Goal: Task Accomplishment & Management: Complete application form

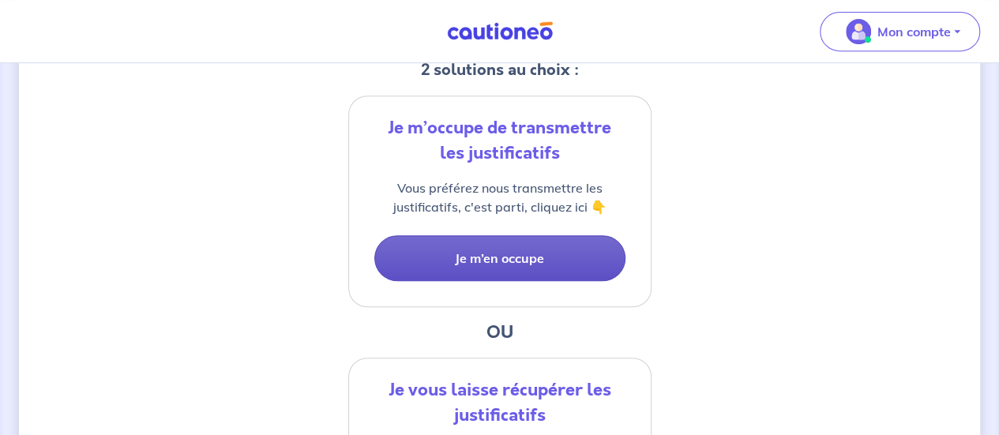
click at [499, 241] on button "Je m’en occupe" at bounding box center [499, 258] width 251 height 46
click at [492, 250] on button "Je m’en occupe" at bounding box center [499, 258] width 251 height 46
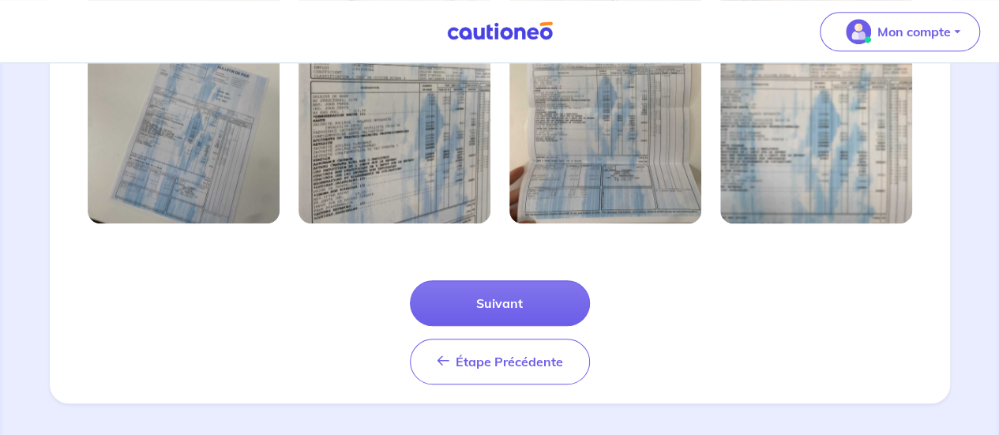
scroll to position [647, 0]
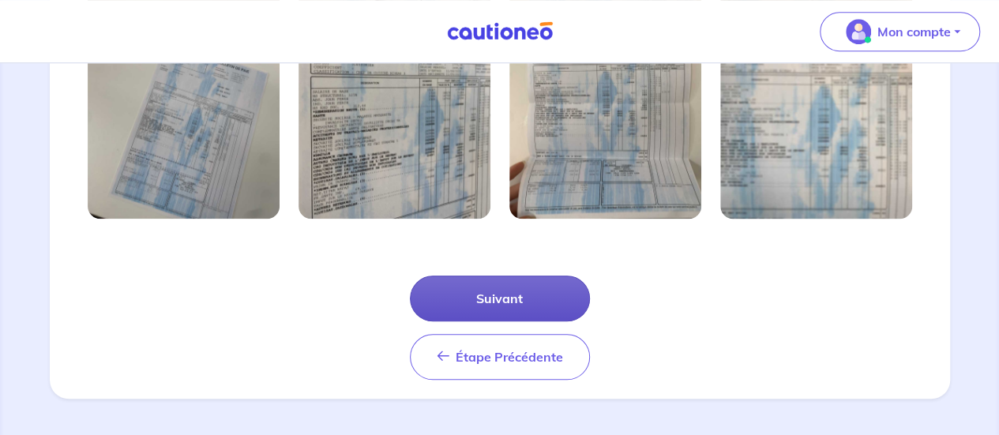
click at [496, 287] on button "Suivant" at bounding box center [500, 299] width 180 height 46
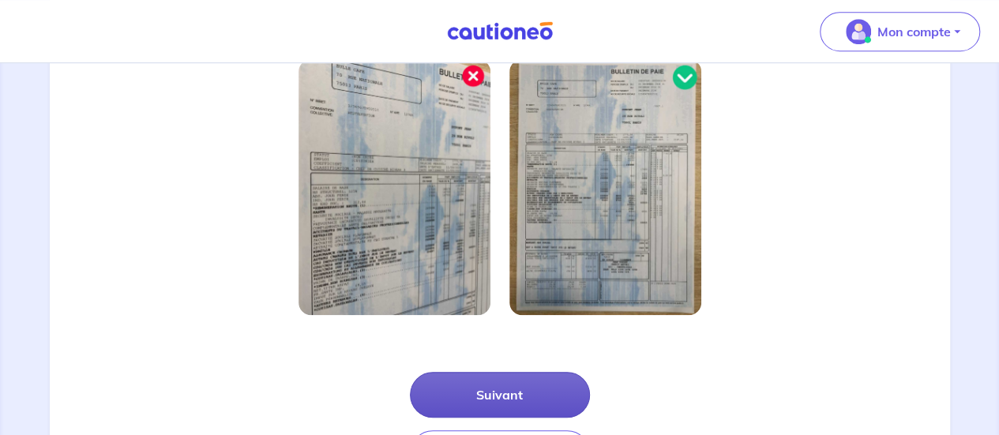
scroll to position [528, 0]
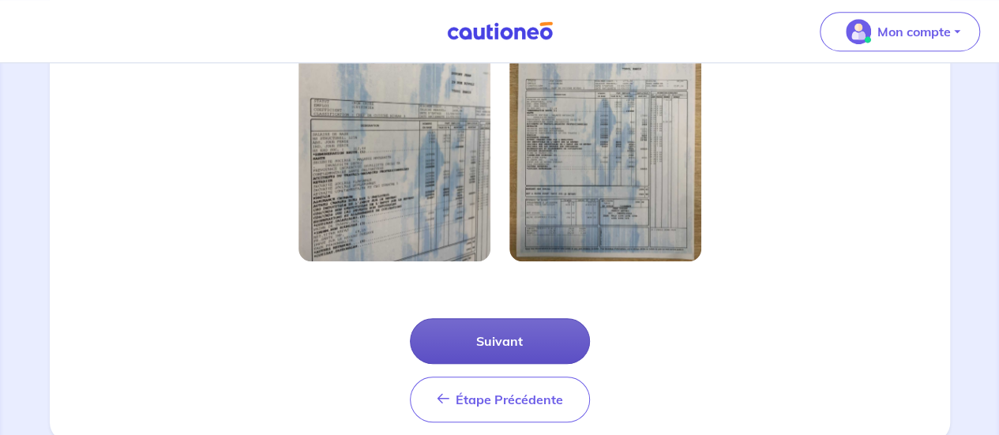
click at [486, 326] on button "Suivant" at bounding box center [500, 341] width 180 height 46
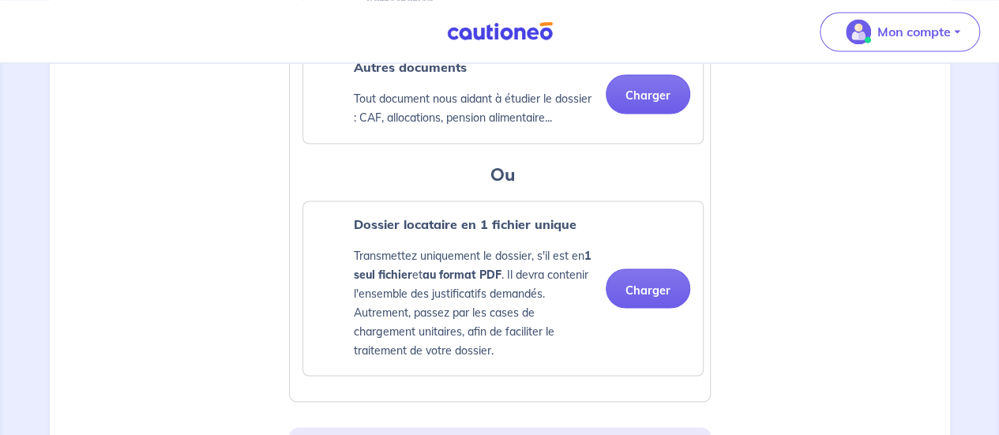
scroll to position [1315, 0]
click at [635, 298] on button "Charger" at bounding box center [648, 287] width 84 height 39
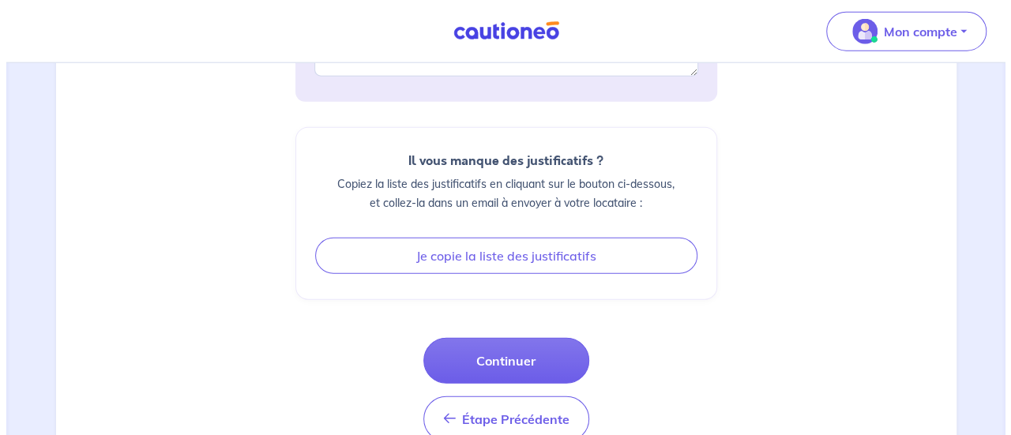
scroll to position [1937, 0]
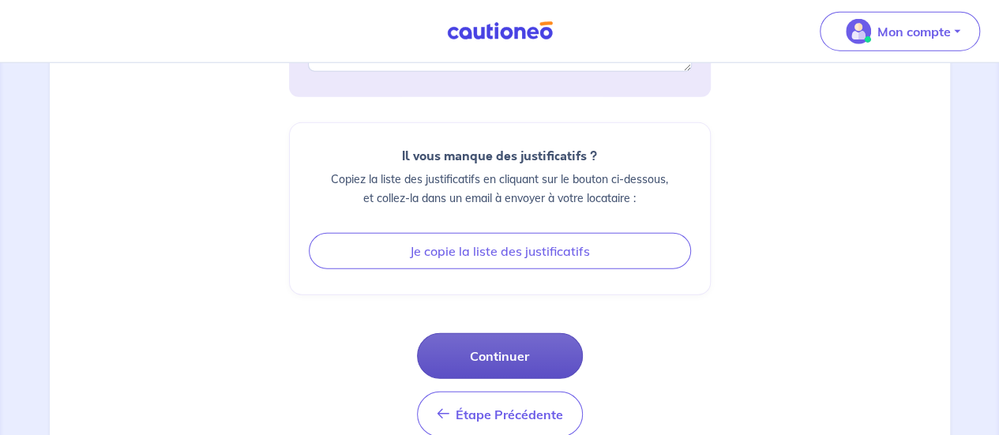
click at [541, 340] on button "Continuer" at bounding box center [500, 356] width 166 height 46
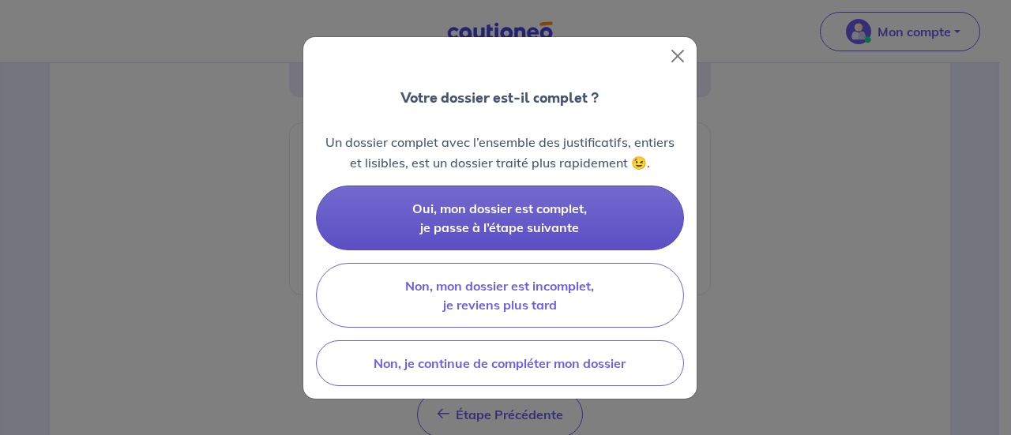
click at [542, 219] on button "Oui, mon dossier est complet, je passe à l’étape suivante" at bounding box center [500, 218] width 368 height 65
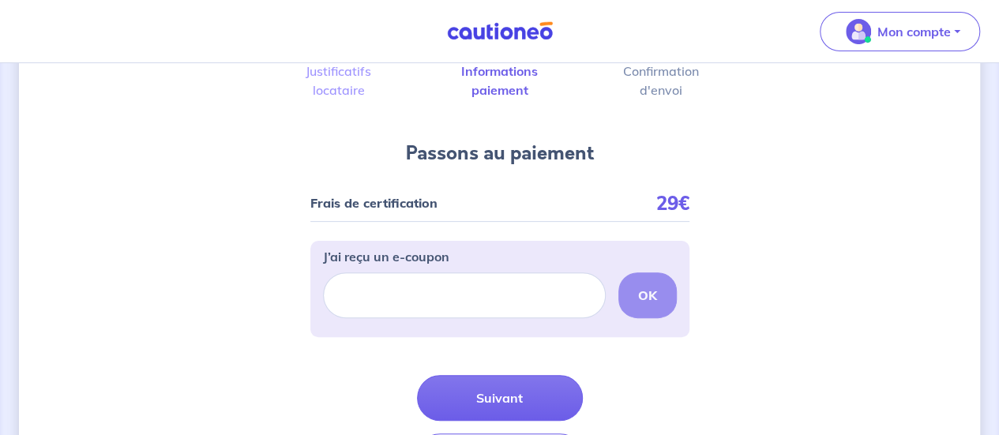
scroll to position [111, 0]
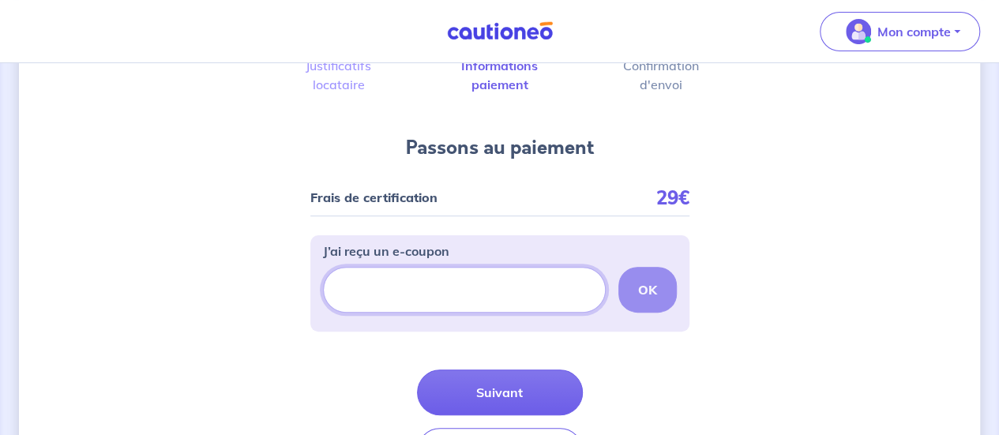
click at [502, 279] on input "J’ai reçu un e-coupon" at bounding box center [464, 290] width 283 height 46
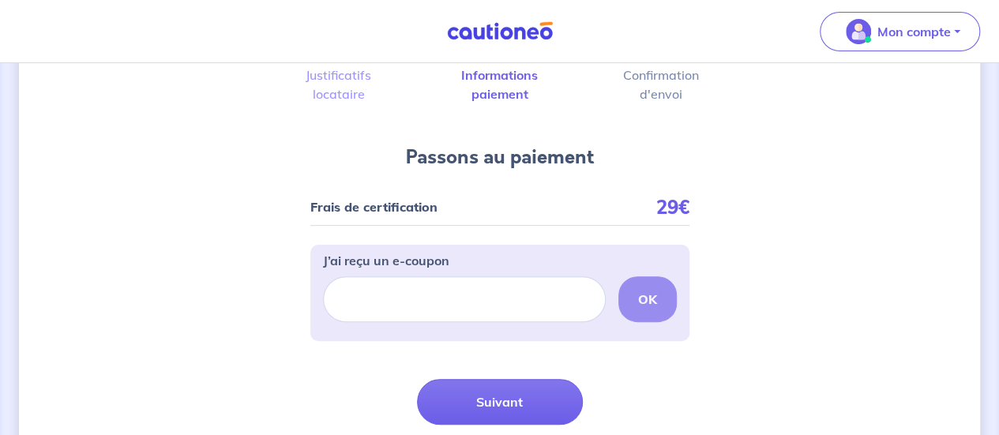
scroll to position [109, 0]
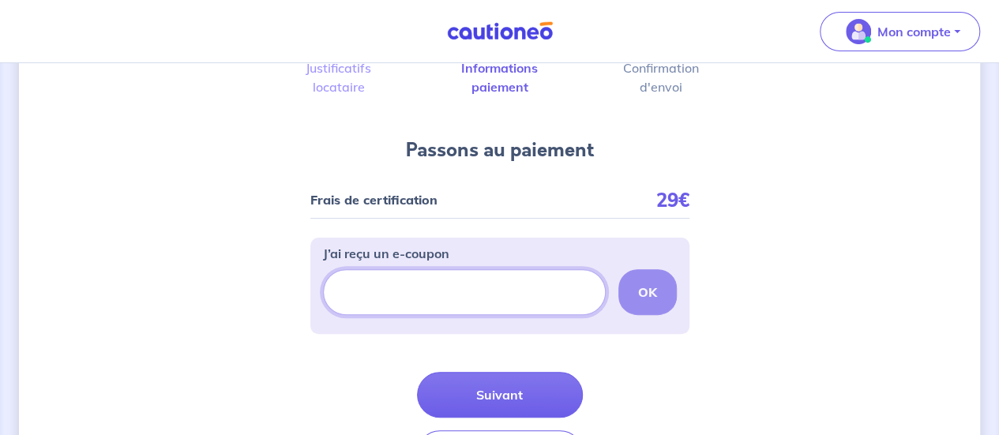
click at [492, 285] on input "J’ai reçu un e-coupon" at bounding box center [464, 292] width 283 height 46
click at [500, 301] on input "J’ai reçu un e-coupon" at bounding box center [464, 292] width 283 height 46
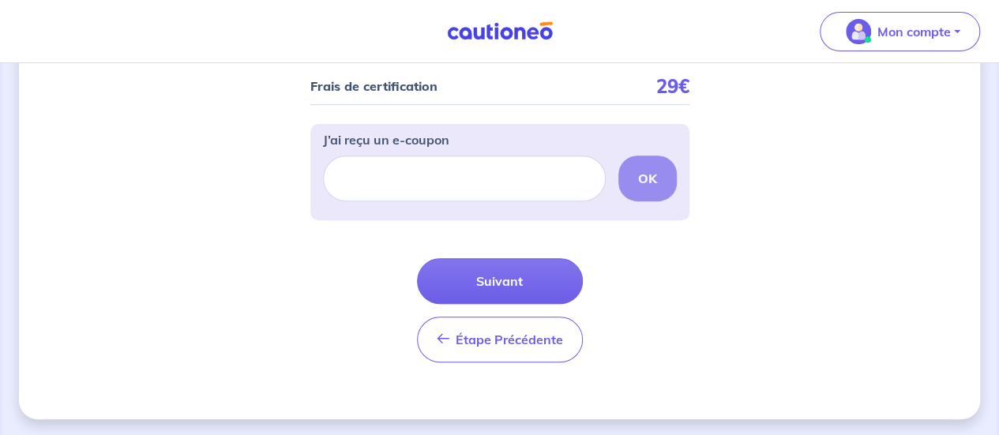
scroll to position [223, 0]
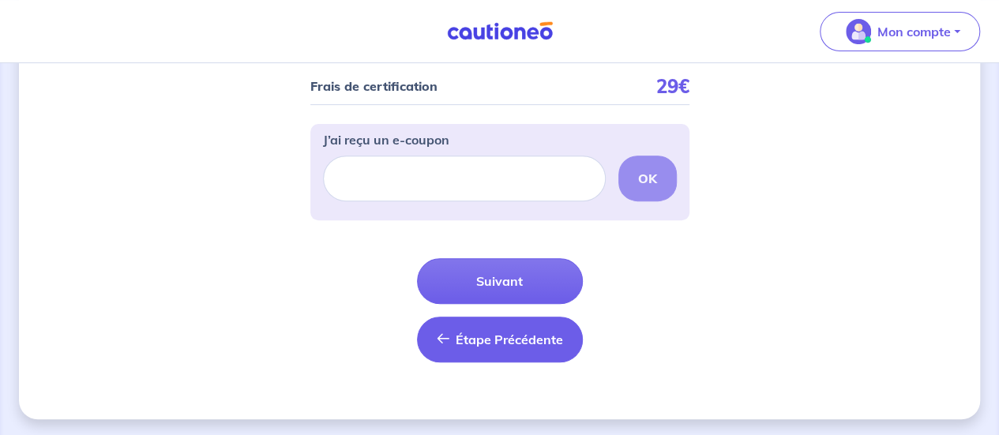
click at [488, 328] on button "Étape Précédente Précédent" at bounding box center [500, 340] width 166 height 46
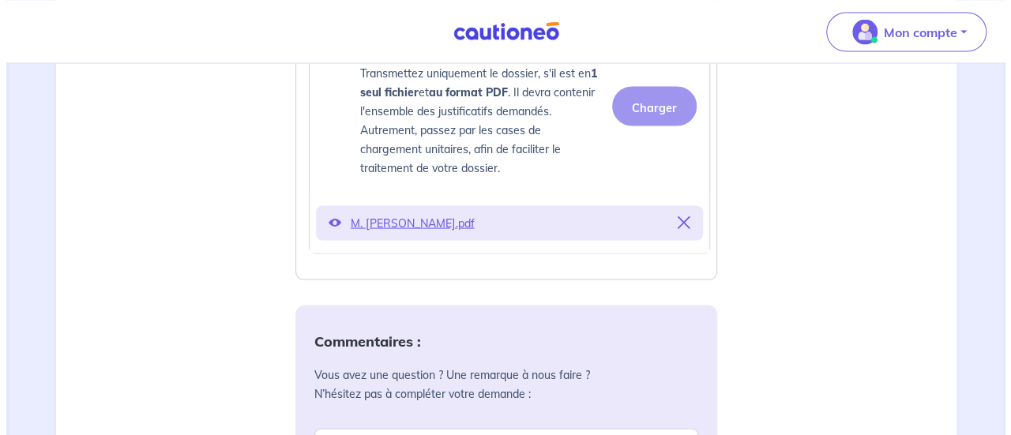
scroll to position [1487, 0]
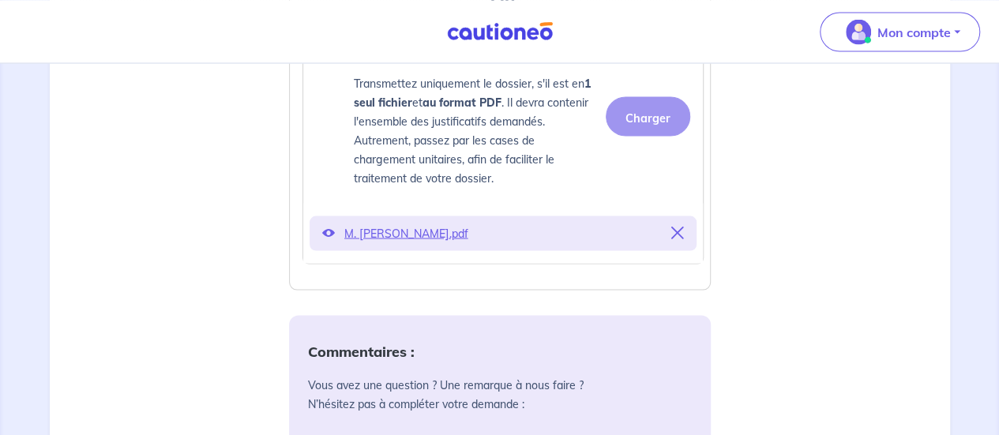
click at [480, 225] on p "M. [PERSON_NAME].pdf" at bounding box center [502, 233] width 317 height 22
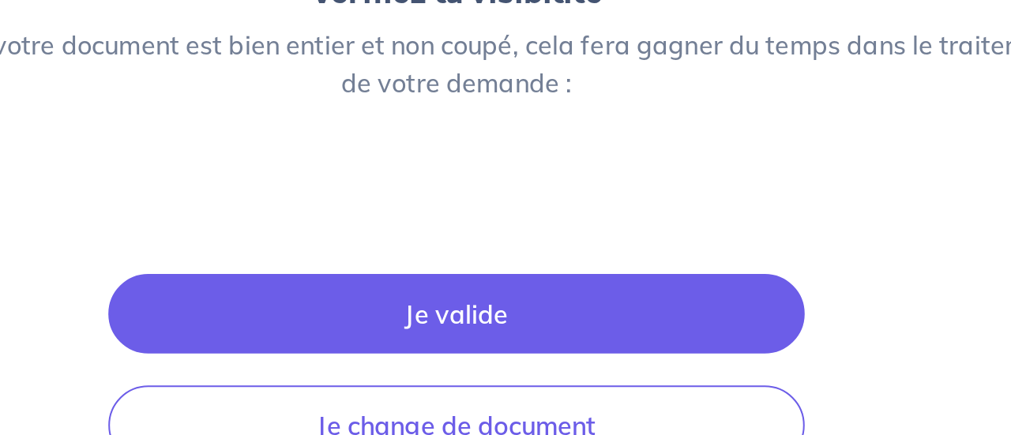
scroll to position [1486, 0]
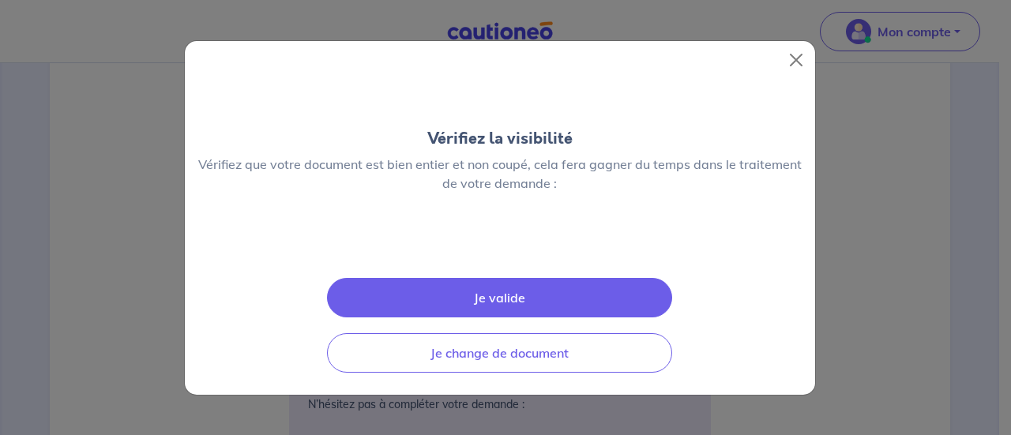
click at [623, 231] on div at bounding box center [500, 243] width 630 height 25
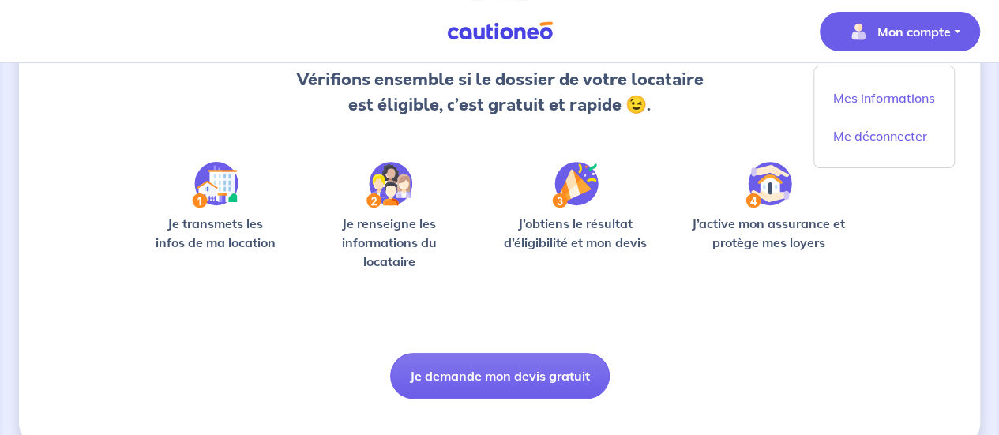
scroll to position [199, 0]
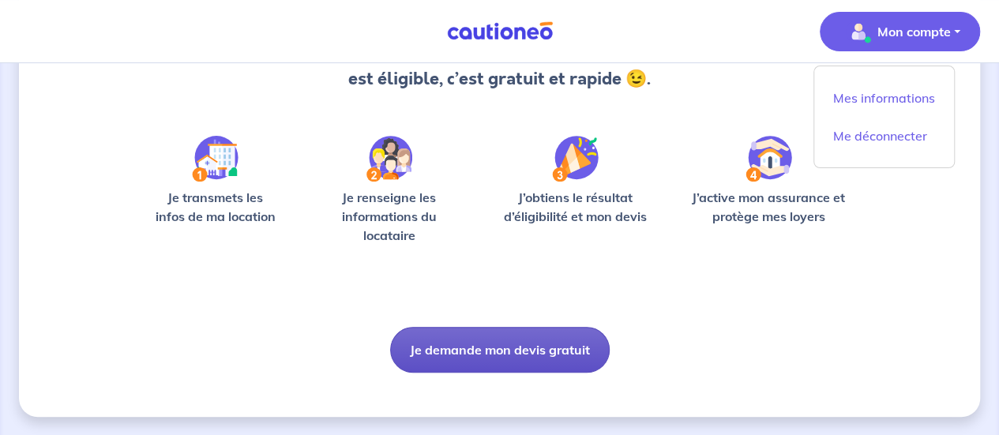
click at [527, 343] on button "Je demande mon devis gratuit" at bounding box center [499, 350] width 219 height 46
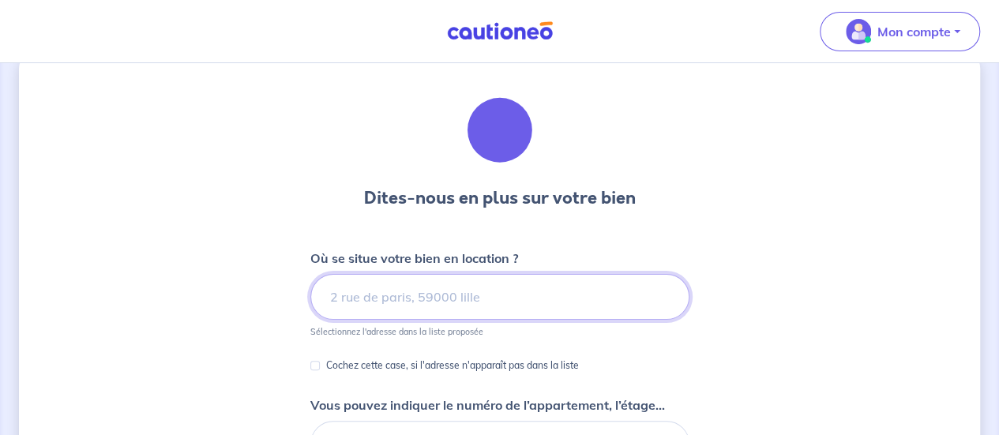
scroll to position [38, 0]
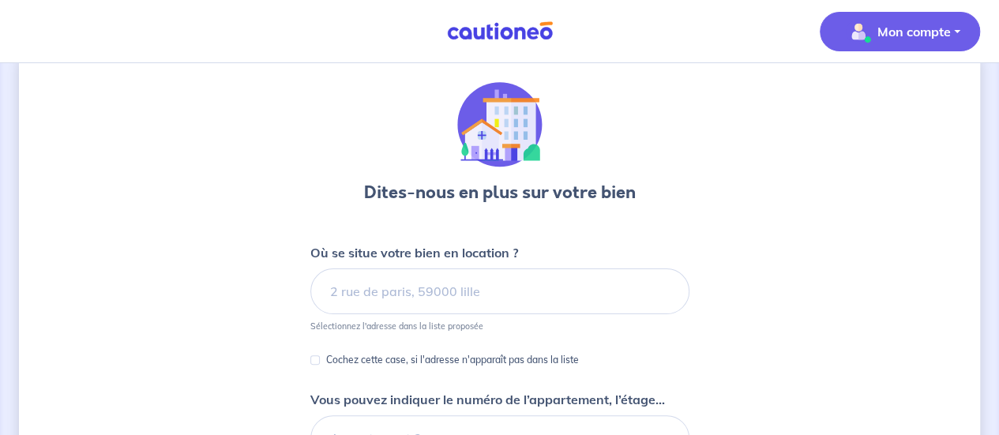
click at [848, 21] on img "button" at bounding box center [858, 31] width 25 height 25
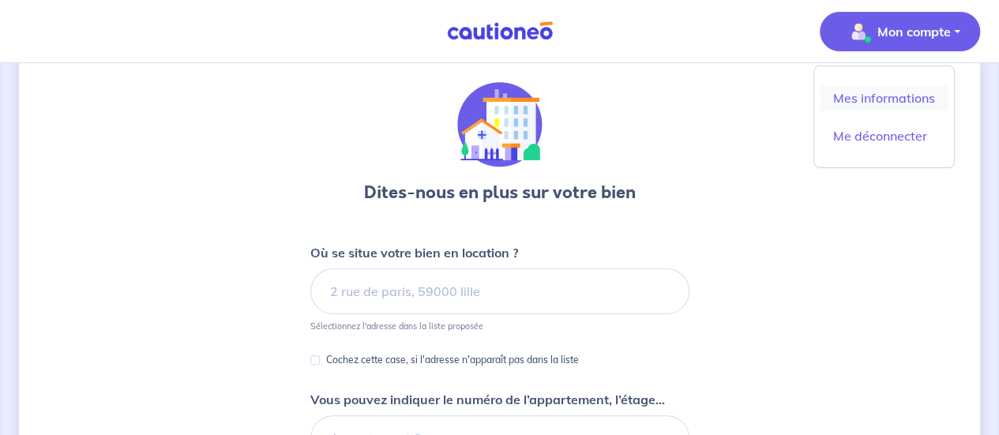
click at [843, 98] on link "Mes informations" at bounding box center [883, 97] width 127 height 25
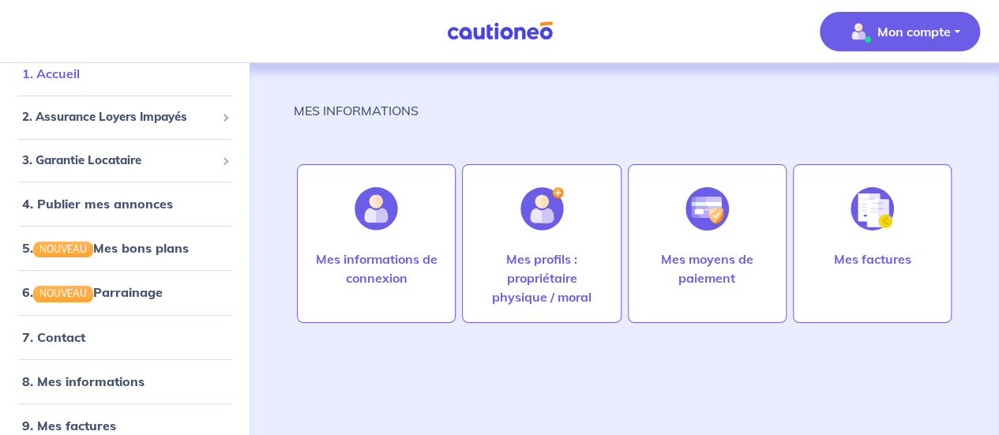
click at [80, 73] on link "1. Accueil" at bounding box center [51, 74] width 58 height 16
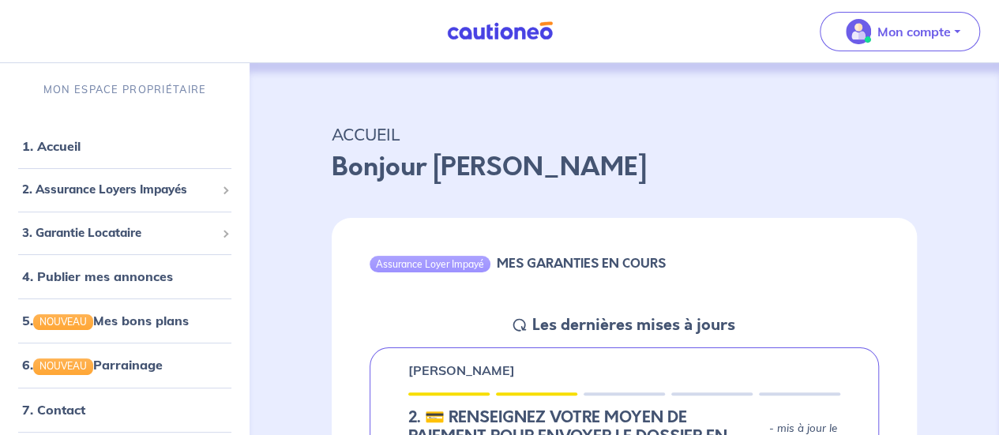
click at [850, 10] on div "Mon compte" at bounding box center [906, 31] width 186 height 65
click at [122, 184] on span "2. Assurance Loyers Impayés" at bounding box center [118, 190] width 193 height 18
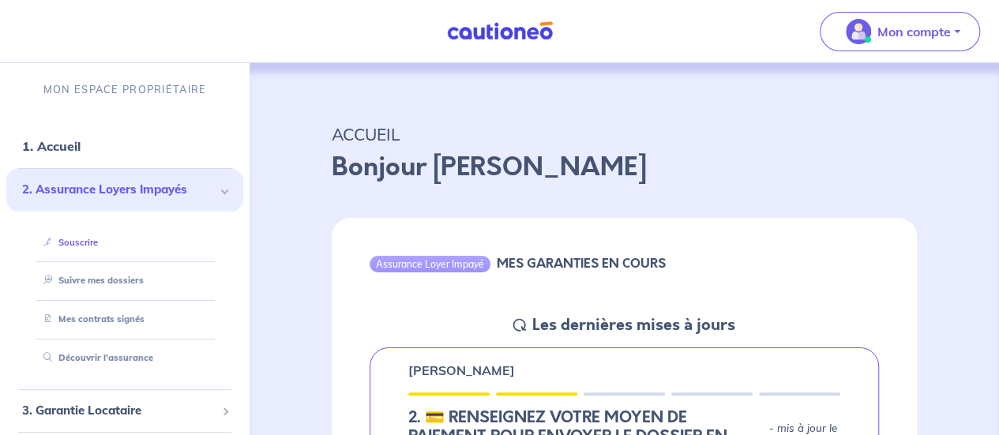
click at [98, 239] on link "Souscrire" at bounding box center [67, 242] width 61 height 11
click at [55, 280] on link "Suivre mes dossiers" at bounding box center [89, 280] width 105 height 11
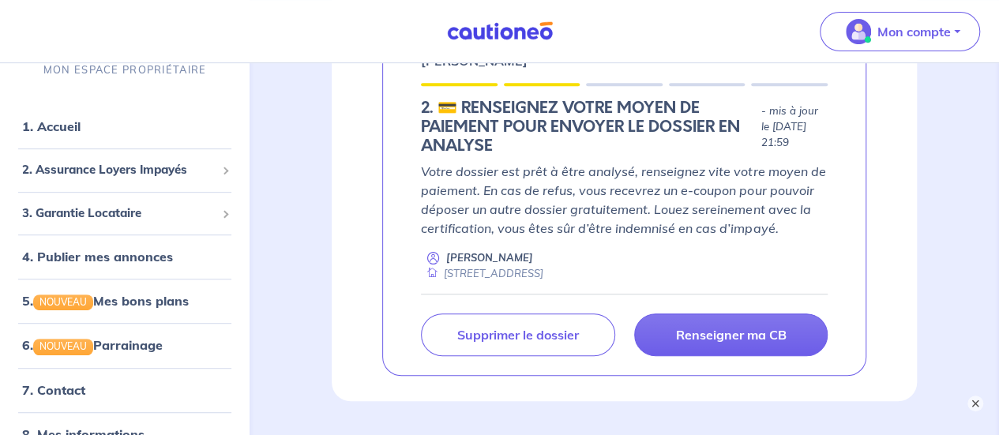
scroll to position [307, 0]
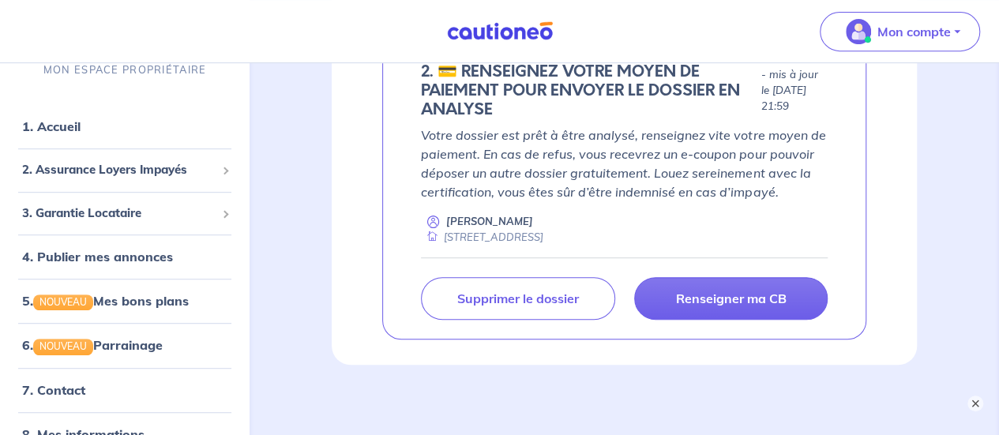
click at [673, 292] on link "Renseigner ma CB" at bounding box center [730, 298] width 193 height 43
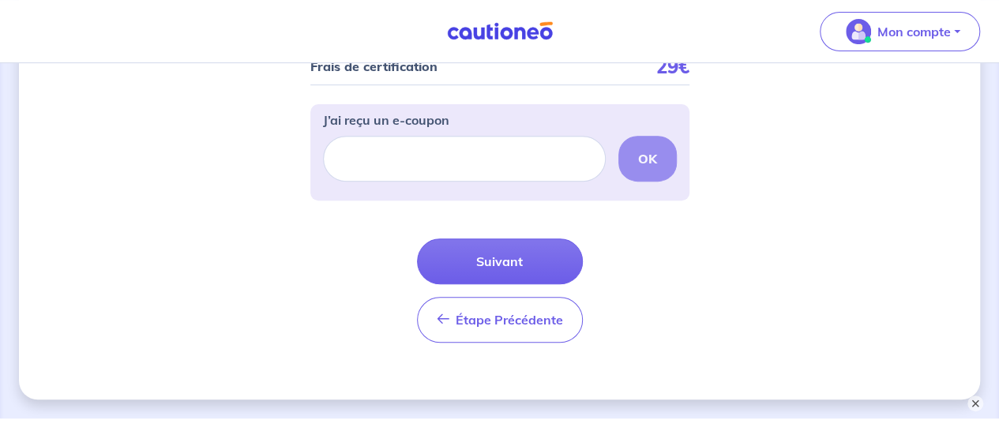
scroll to position [241, 0]
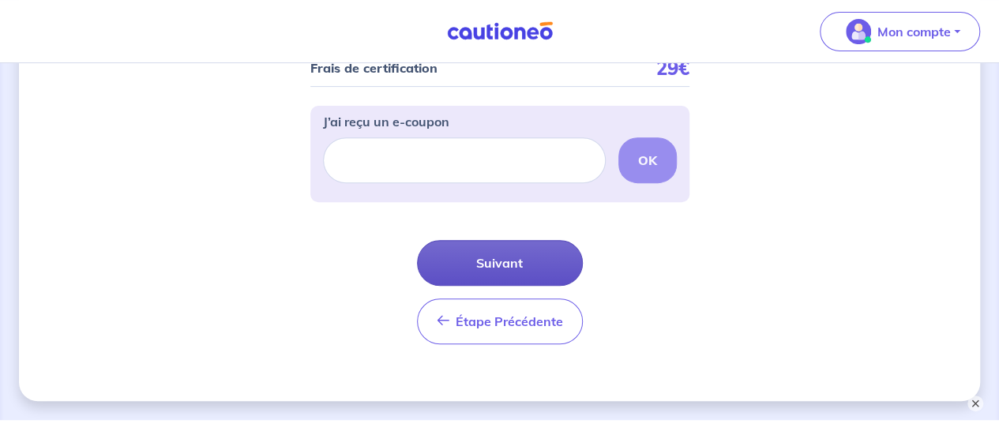
click at [535, 253] on button "Suivant" at bounding box center [500, 263] width 166 height 46
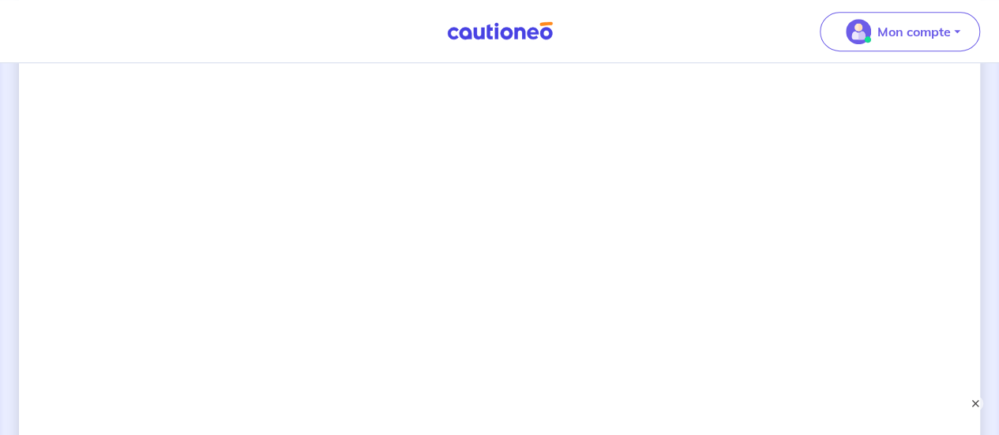
scroll to position [422, 0]
click at [969, 402] on button "×" at bounding box center [975, 403] width 19 height 19
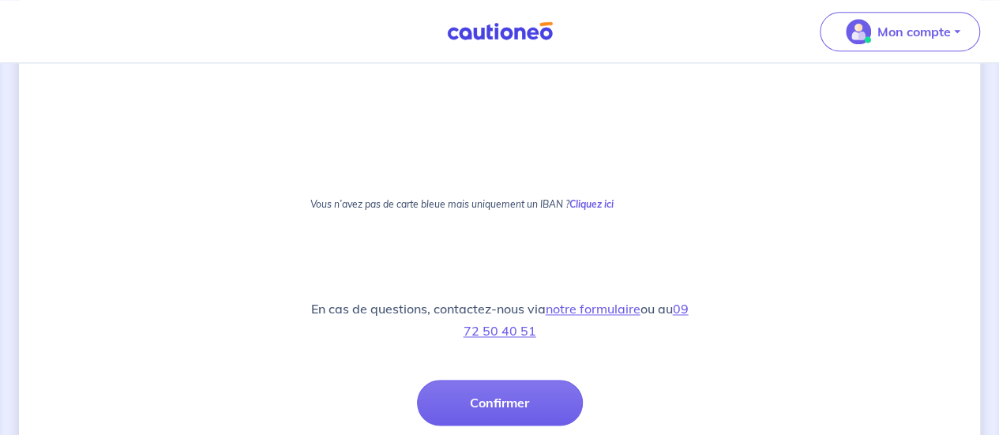
scroll to position [1044, 0]
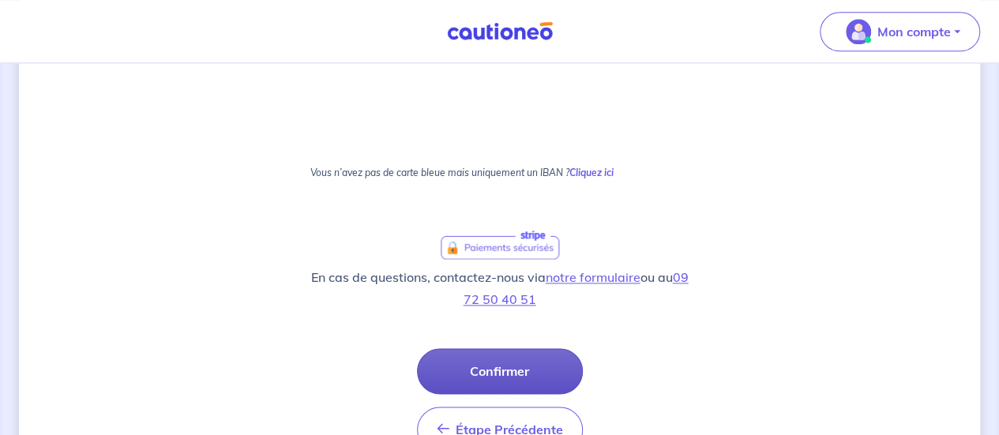
click at [539, 353] on button "Confirmer" at bounding box center [500, 371] width 166 height 46
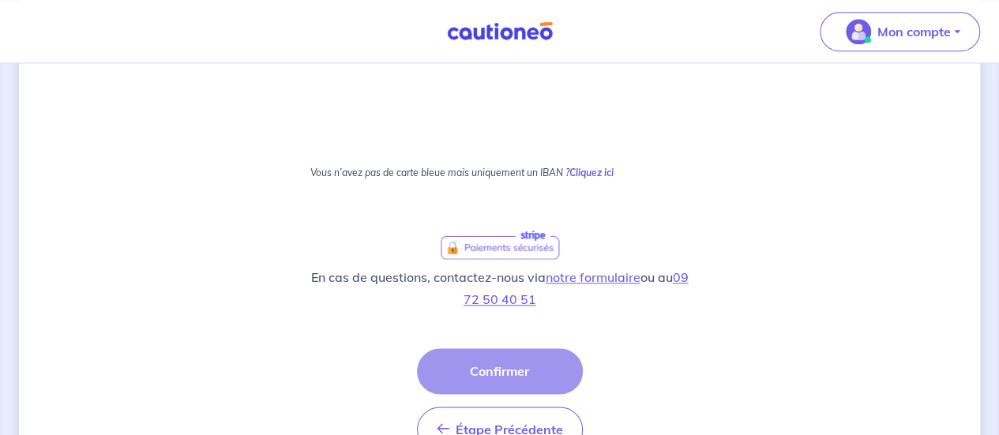
scroll to position [1135, 0]
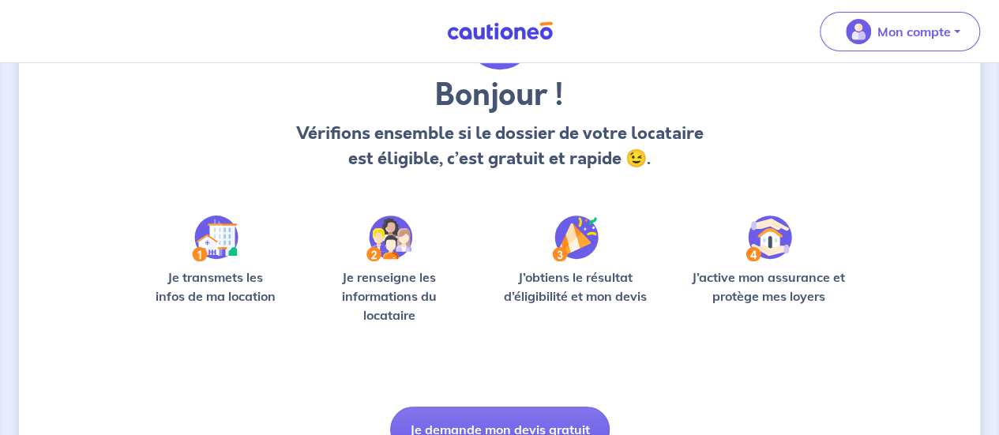
scroll to position [118, 0]
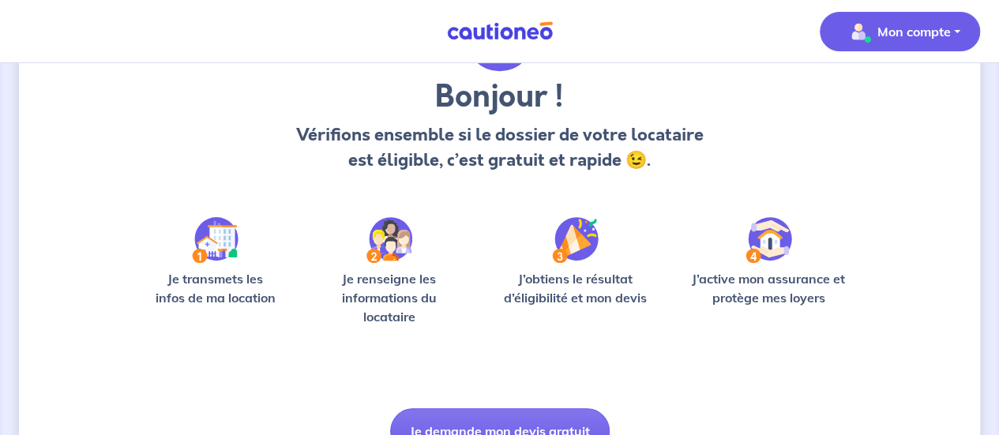
click at [869, 36] on img "button" at bounding box center [858, 31] width 25 height 25
click at [859, 99] on link "Mes informations" at bounding box center [883, 97] width 127 height 25
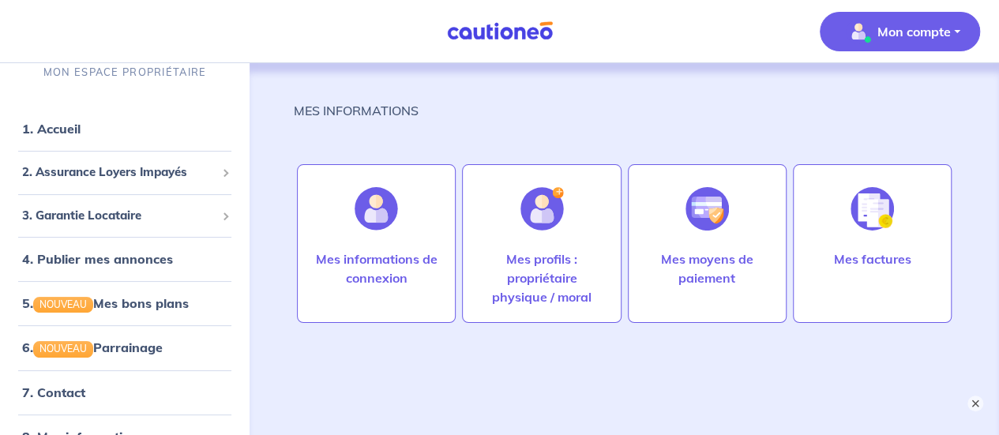
scroll to position [17, 0]
click at [977, 408] on button "×" at bounding box center [975, 403] width 19 height 19
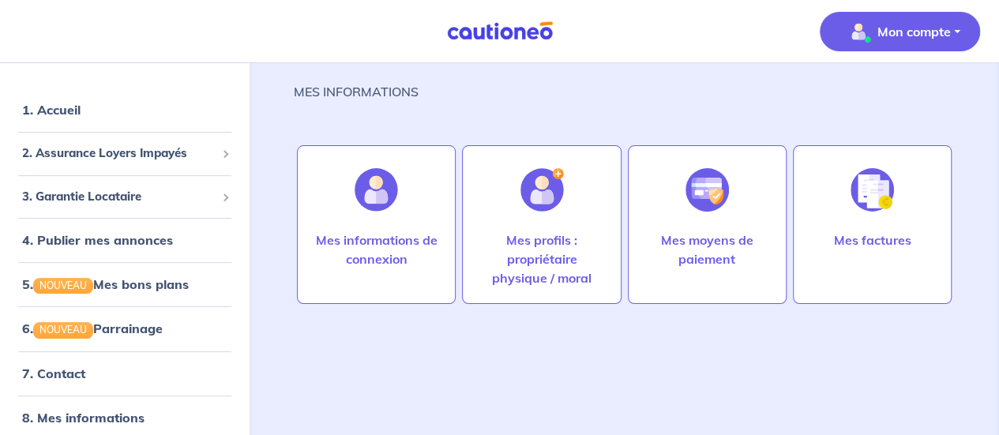
scroll to position [0, 0]
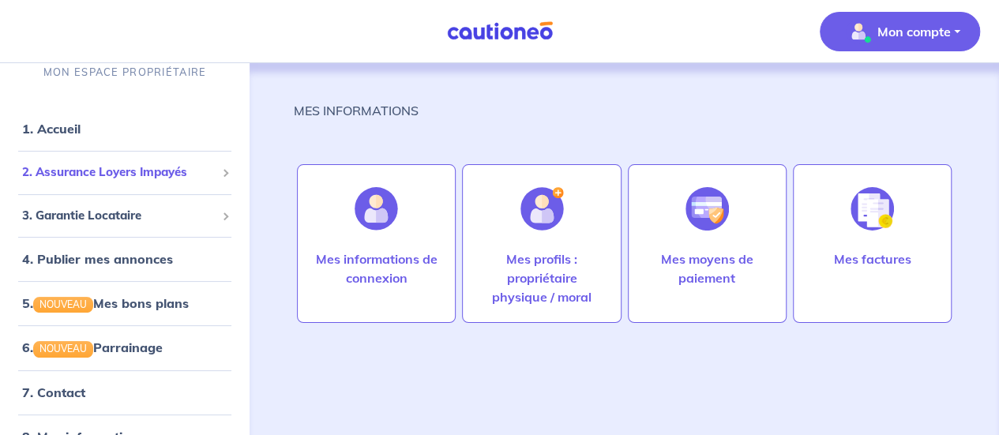
click at [102, 163] on div "2. Assurance Loyers Impayés" at bounding box center [124, 172] width 237 height 31
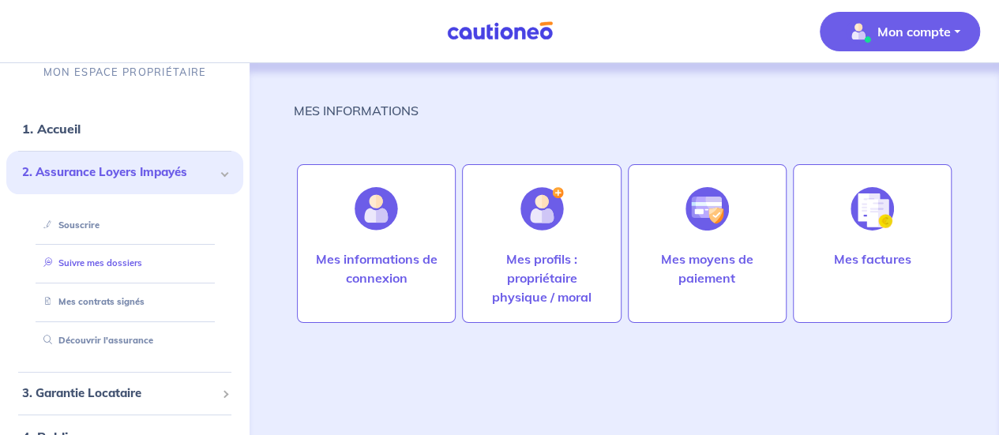
click at [89, 257] on link "Suivre mes dossiers" at bounding box center [89, 262] width 105 height 11
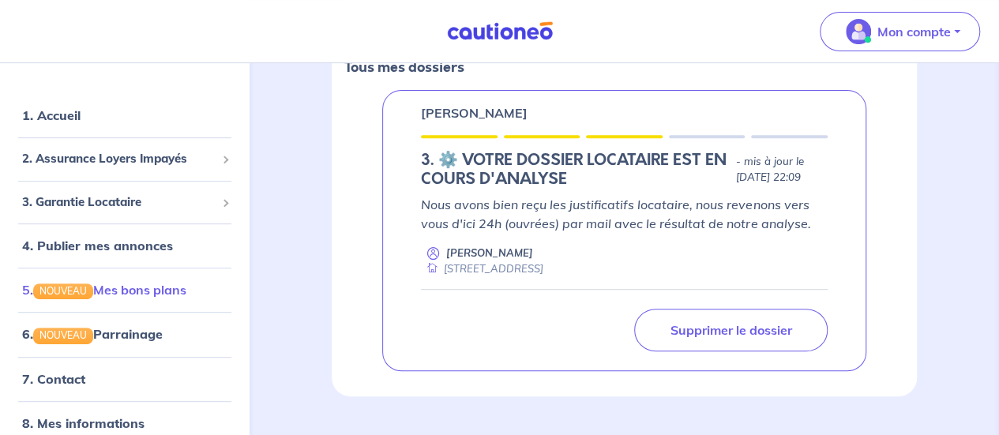
scroll to position [12, 0]
click at [137, 281] on link "5. NOUVEAU Mes bons plans" at bounding box center [104, 289] width 164 height 16
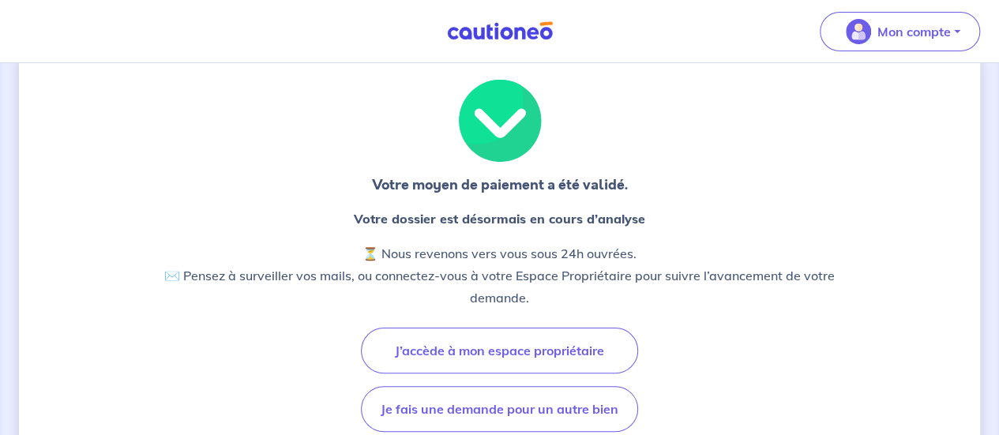
scroll to position [153, 0]
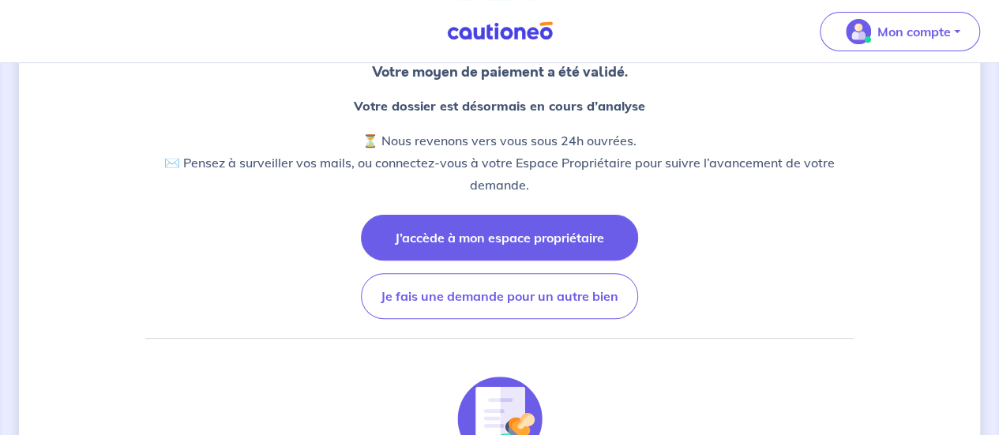
click at [443, 247] on button "J’accède à mon espace propriétaire" at bounding box center [499, 238] width 277 height 46
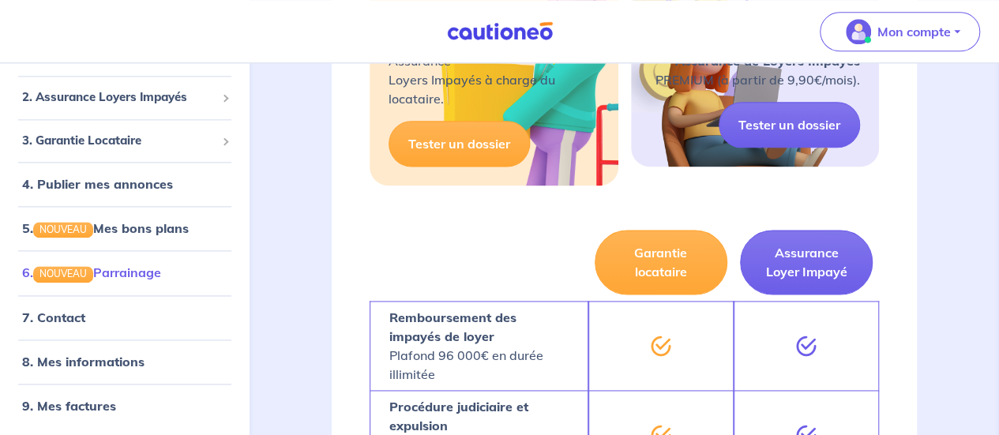
scroll to position [960, 0]
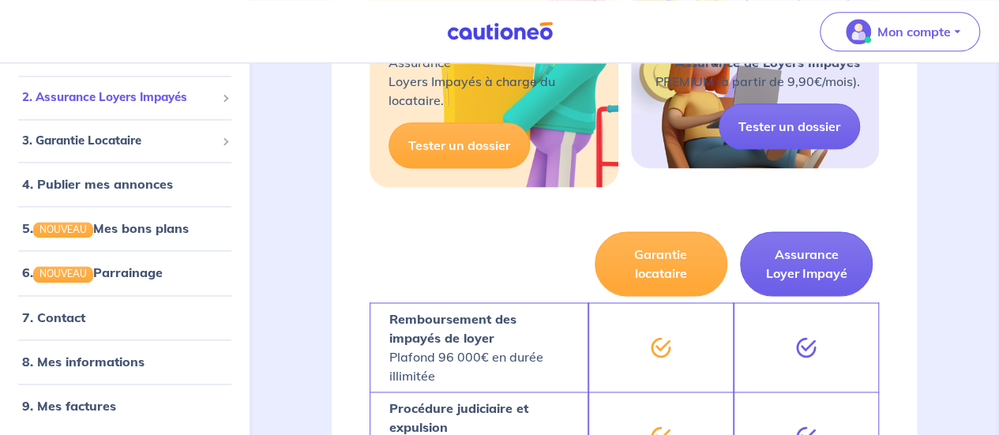
click at [167, 99] on span "2. Assurance Loyers Impayés" at bounding box center [118, 97] width 193 height 18
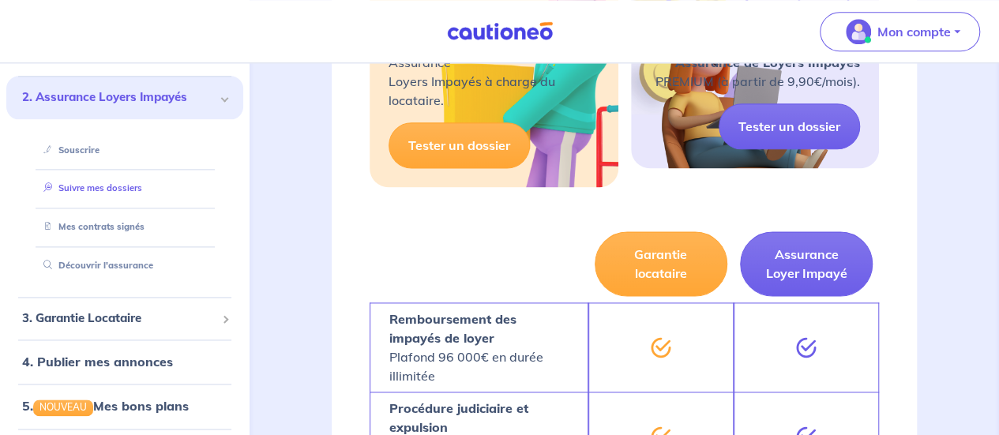
click at [117, 194] on link "Suivre mes dossiers" at bounding box center [89, 188] width 105 height 11
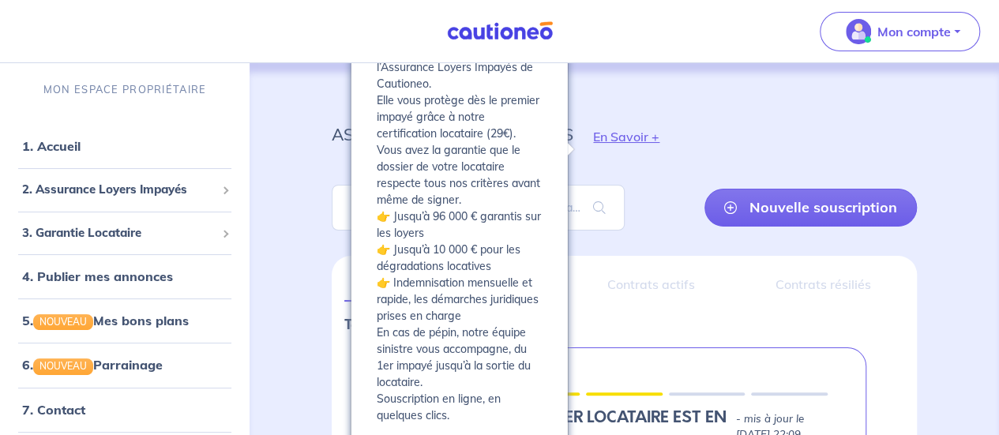
click at [616, 132] on button "En Savoir +" at bounding box center [626, 137] width 106 height 46
